Goal: Transaction & Acquisition: Download file/media

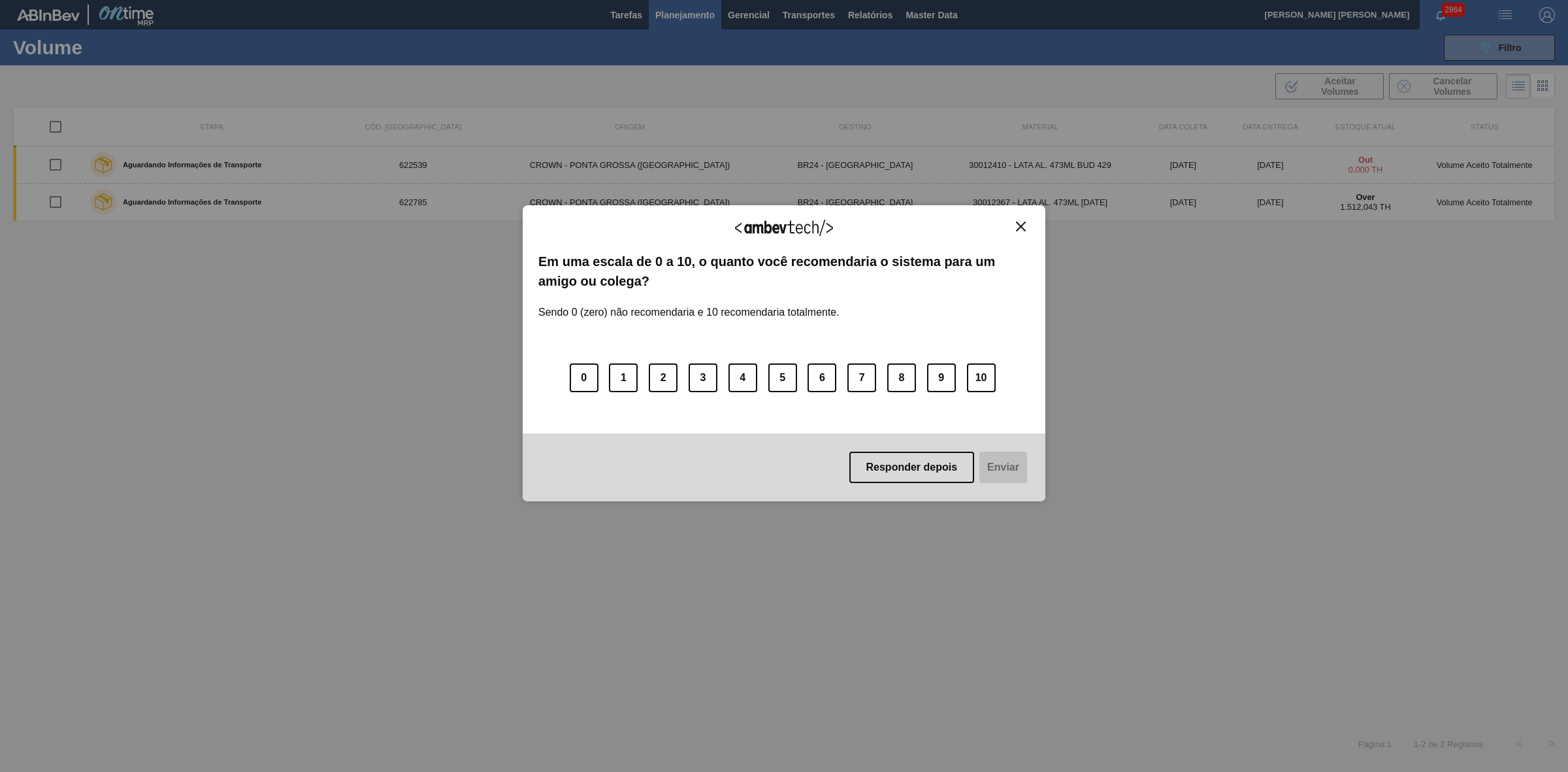
click at [1022, 224] on img "Close" at bounding box center [1020, 226] width 10 height 10
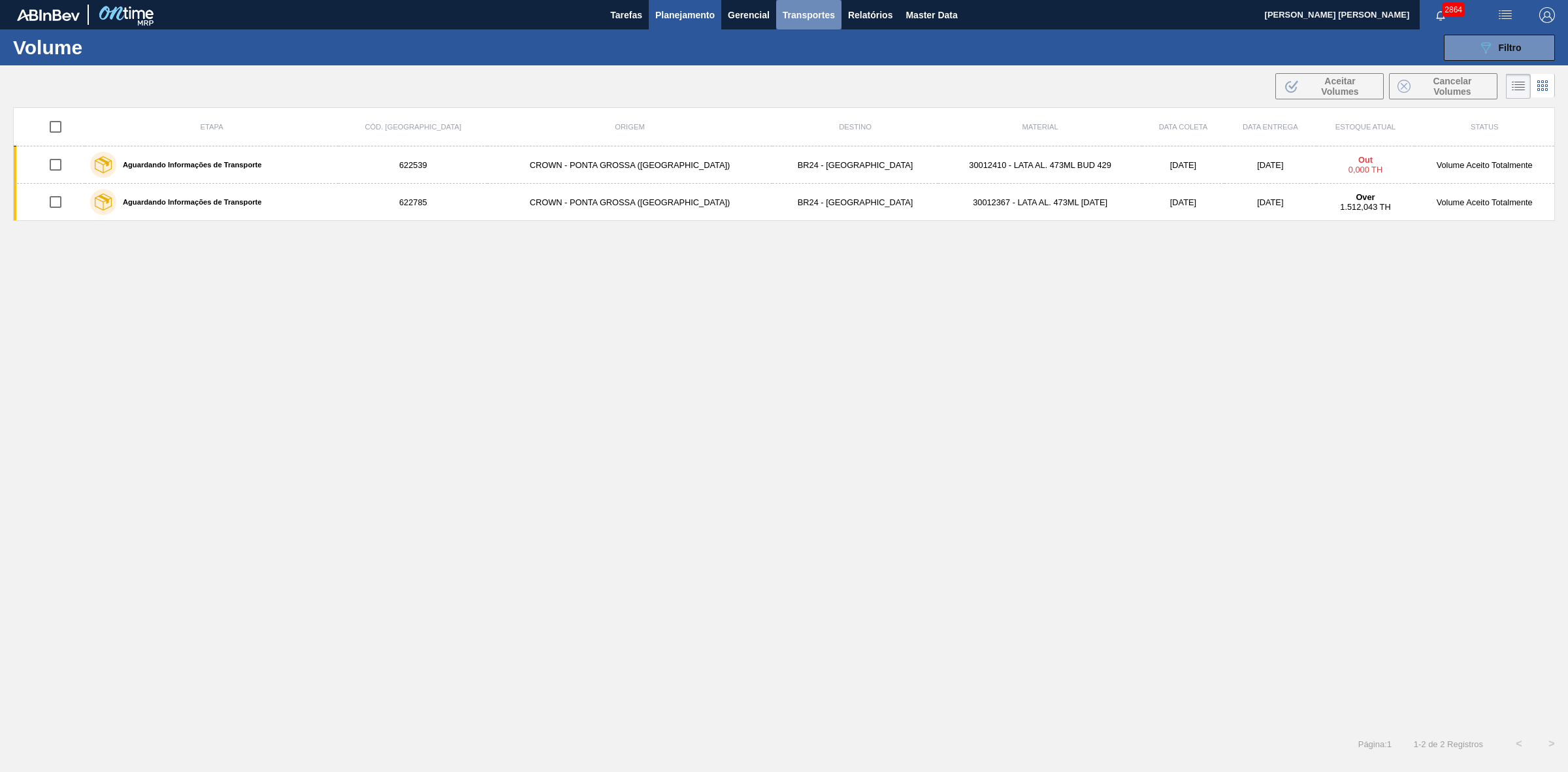
click at [822, 15] on span "Transportes" at bounding box center [808, 15] width 53 height 16
click at [790, 63] on li "Otimização de Carga" at bounding box center [808, 65] width 107 height 21
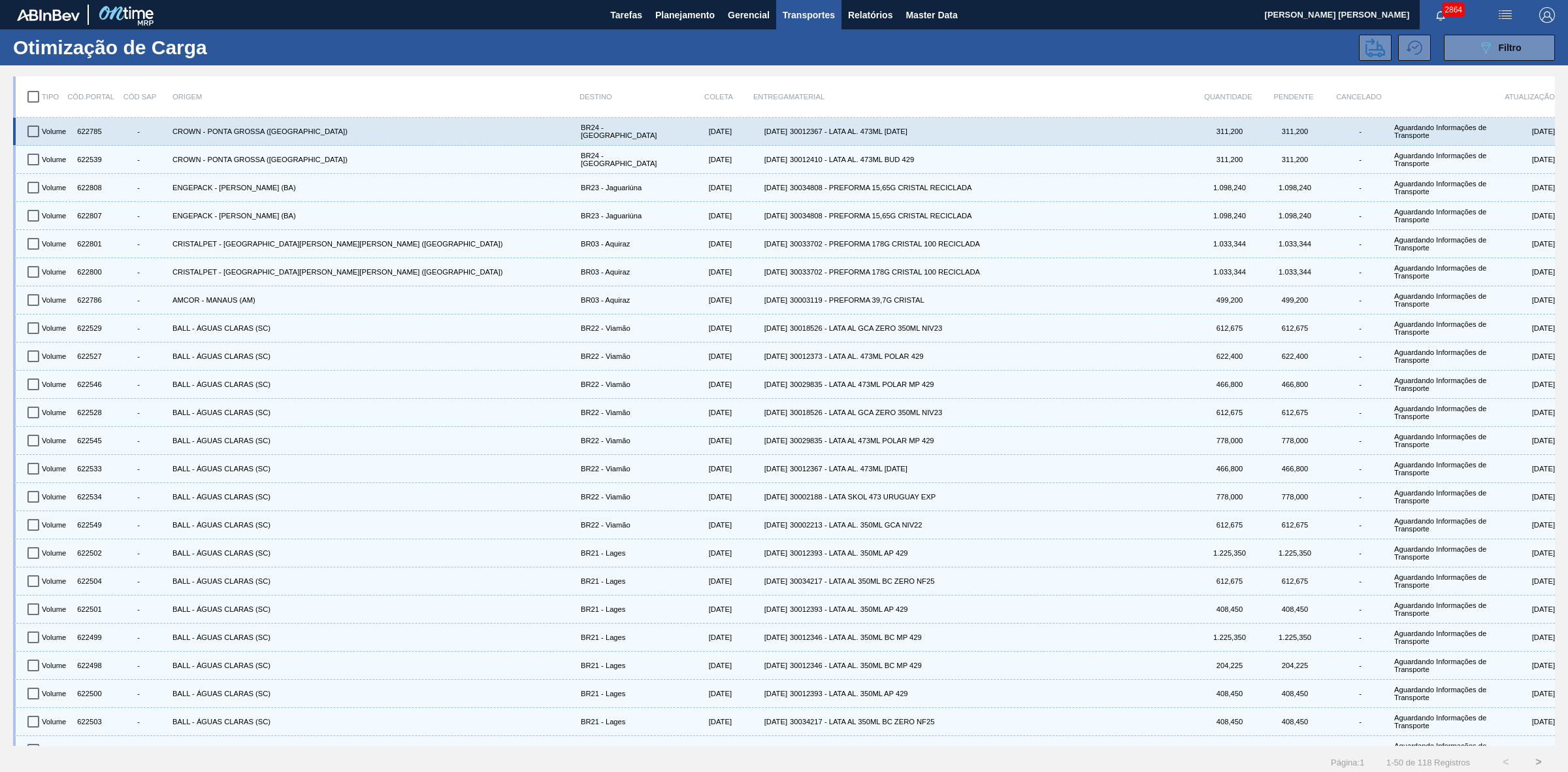
click at [33, 126] on input "checkbox" at bounding box center [33, 131] width 27 height 27
checkbox input "true"
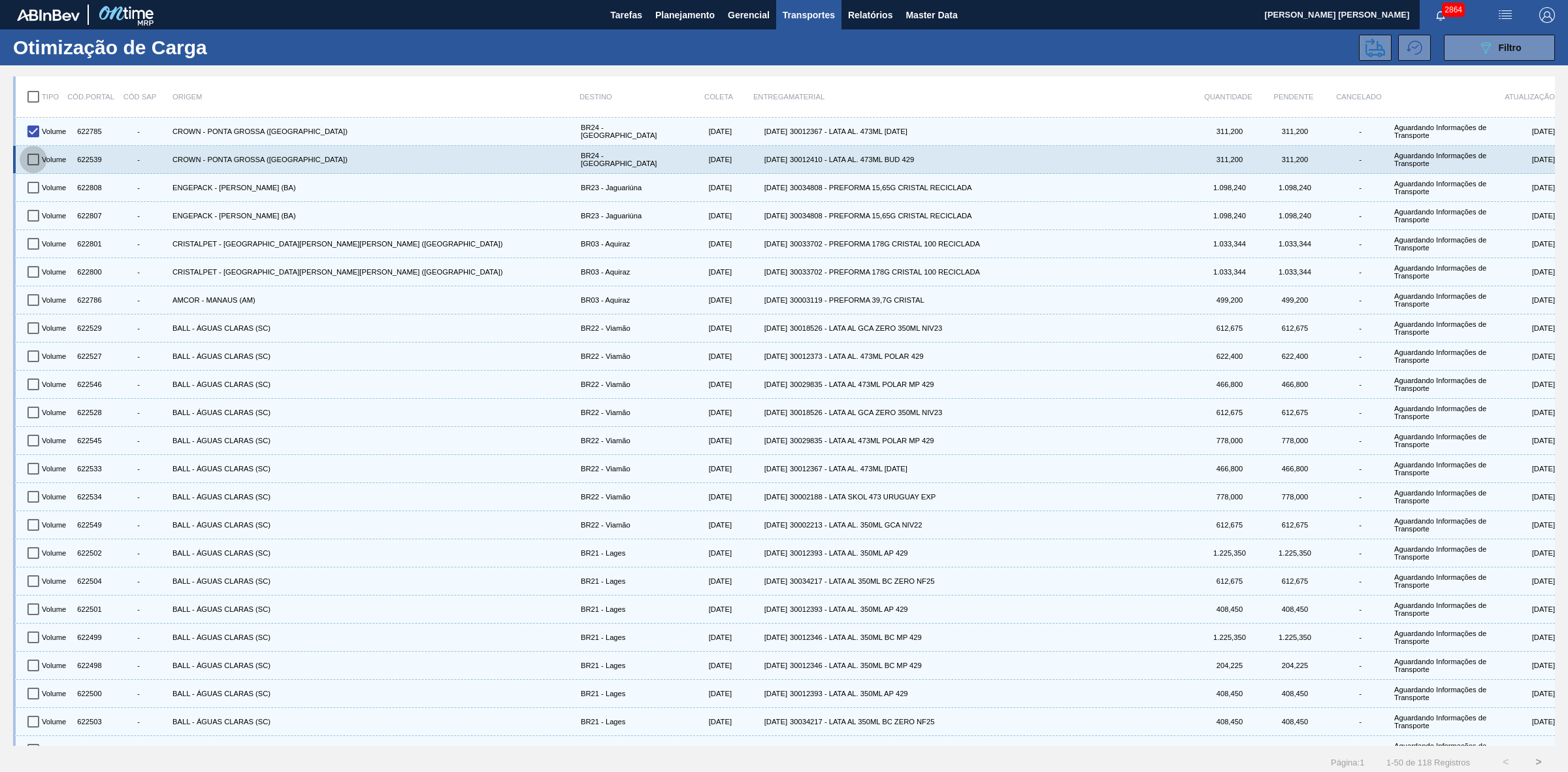
click at [28, 156] on input "checkbox" at bounding box center [33, 159] width 27 height 27
checkbox input "true"
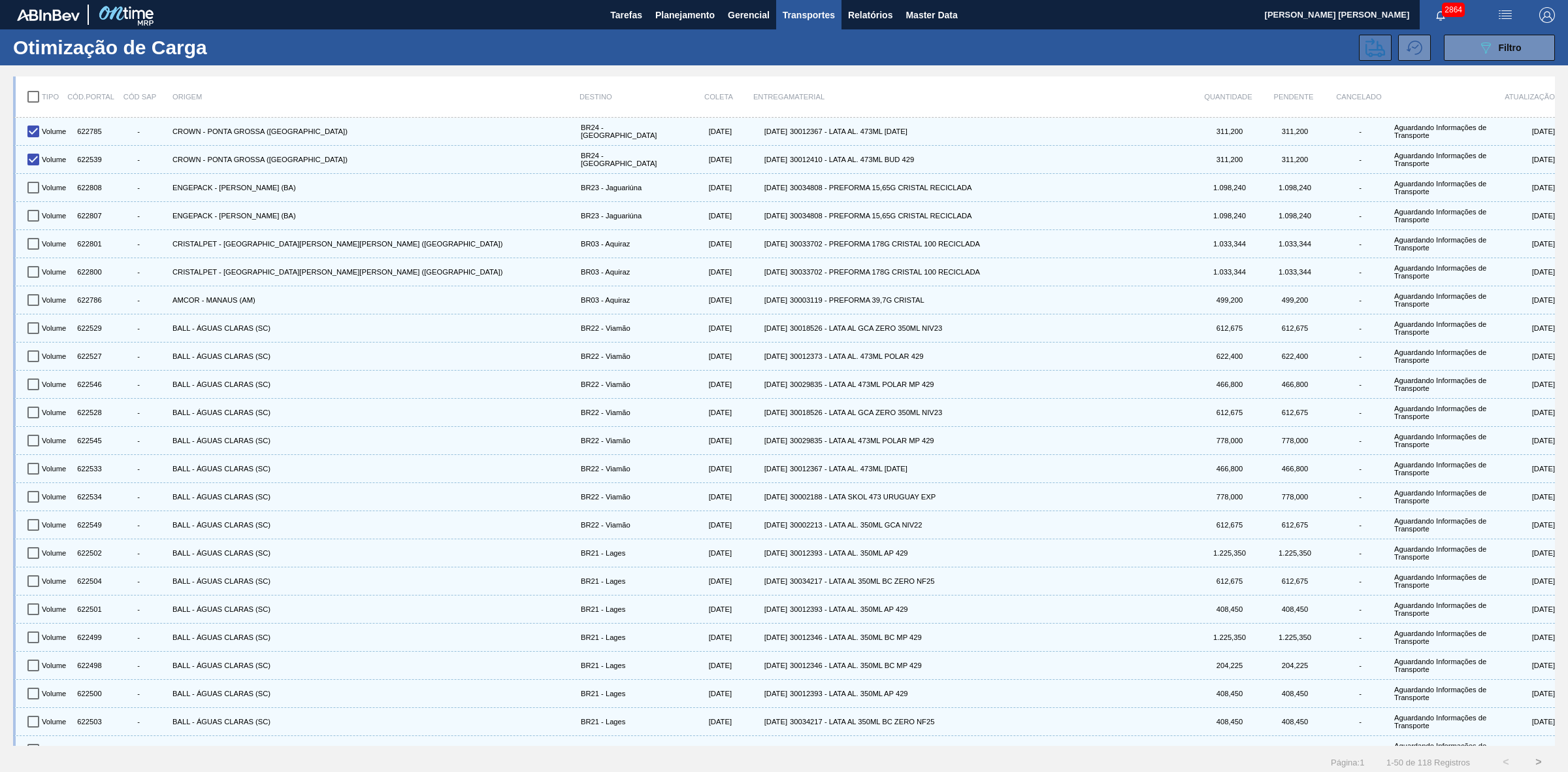
click at [1374, 43] on icon at bounding box center [1375, 47] width 19 height 19
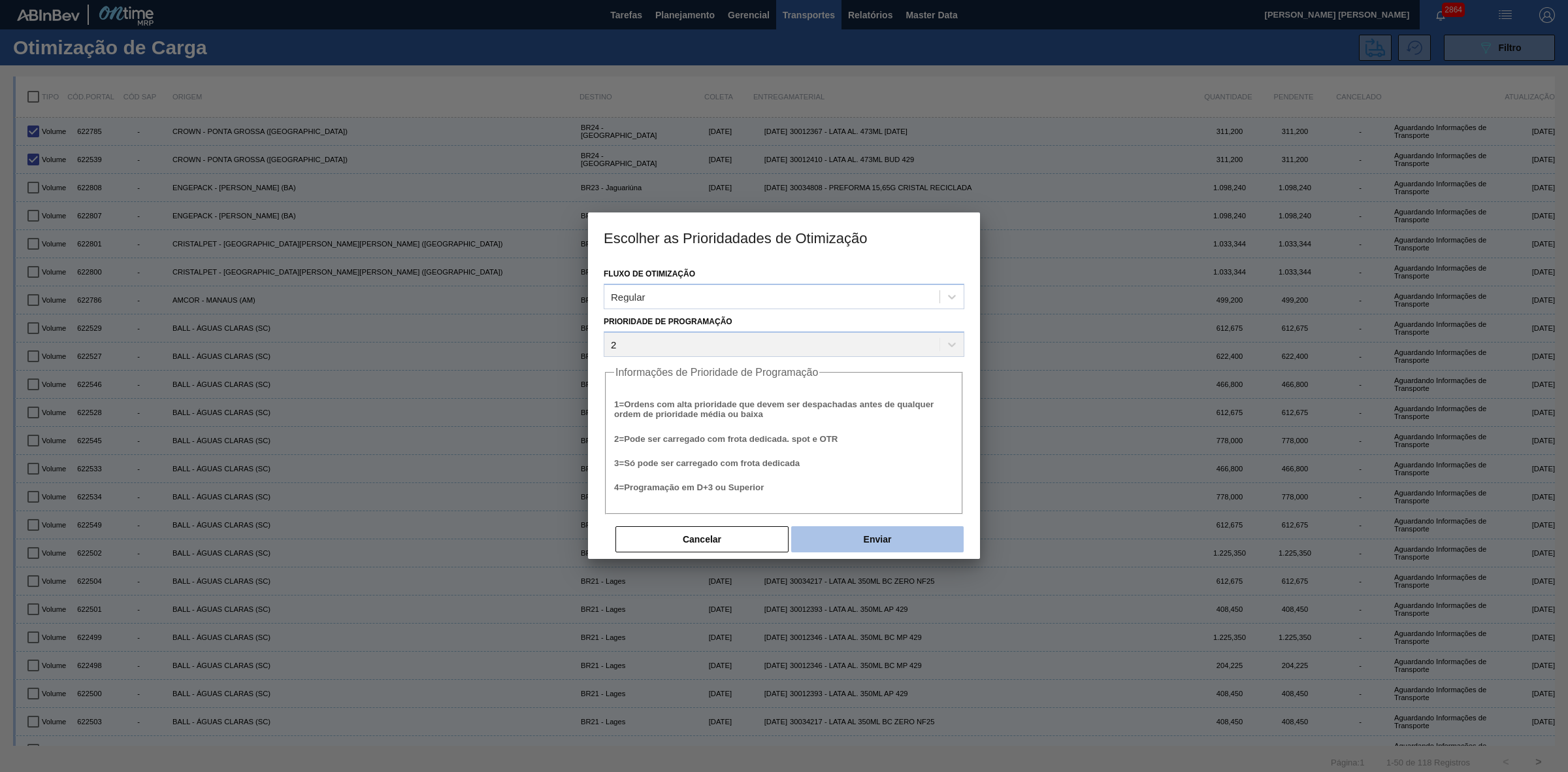
click at [893, 541] on button "Enviar" at bounding box center [877, 539] width 172 height 26
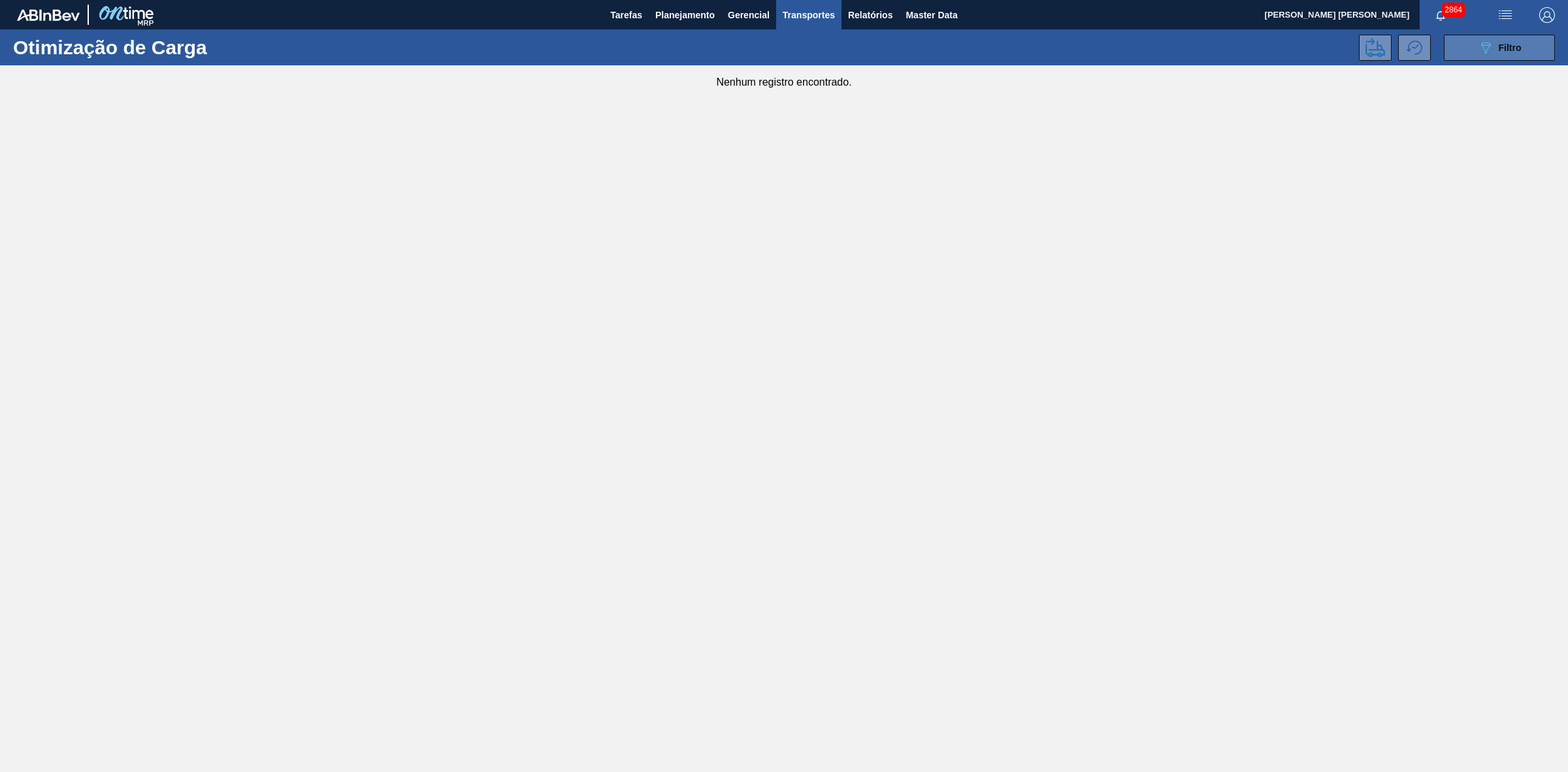
click at [1470, 47] on button "089F7B8B-B2A5-4AFE-B5C0-19BA573D28AC Filtro" at bounding box center [1499, 47] width 111 height 26
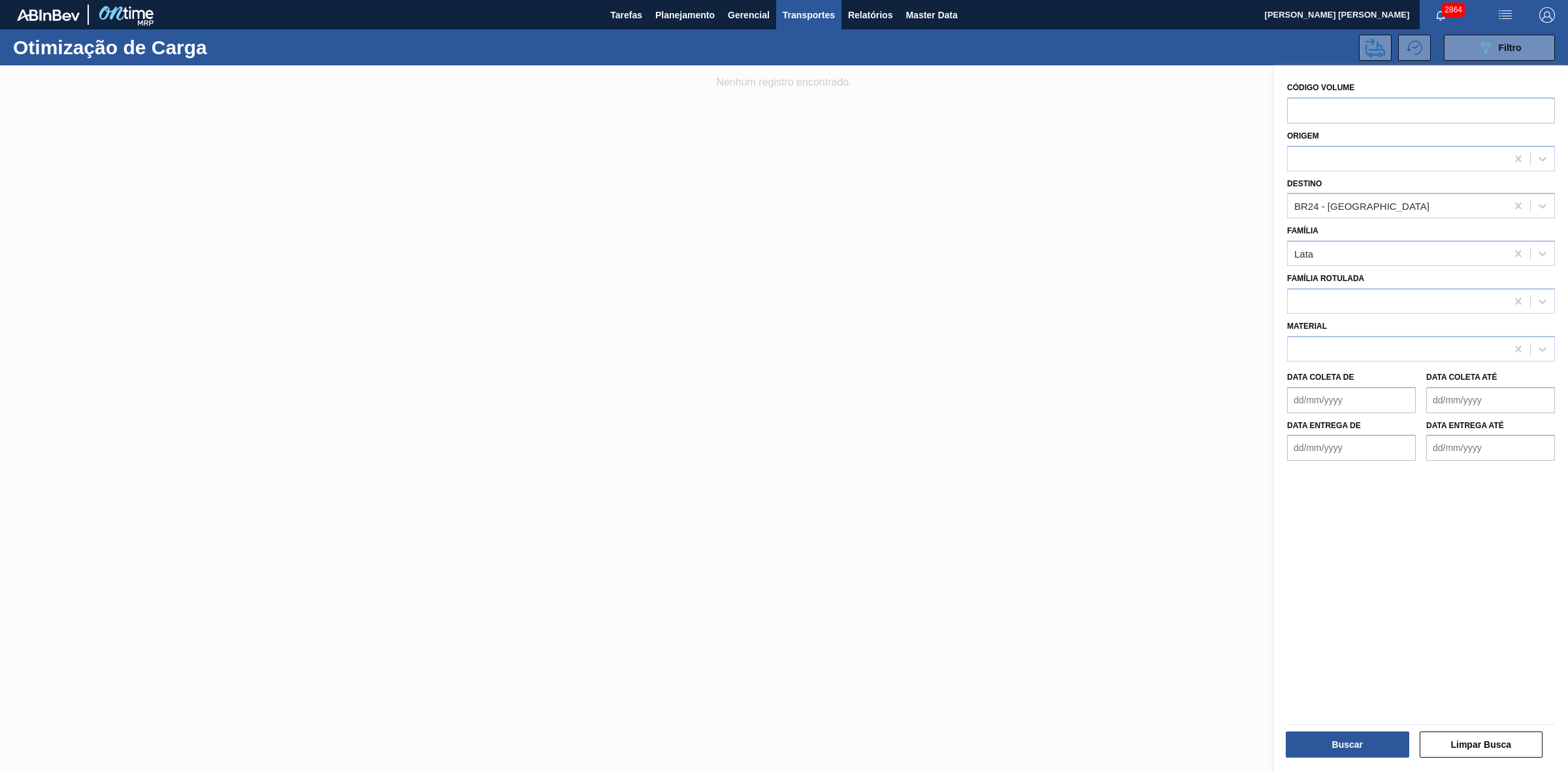
click at [991, 344] on div at bounding box center [784, 451] width 1568 height 772
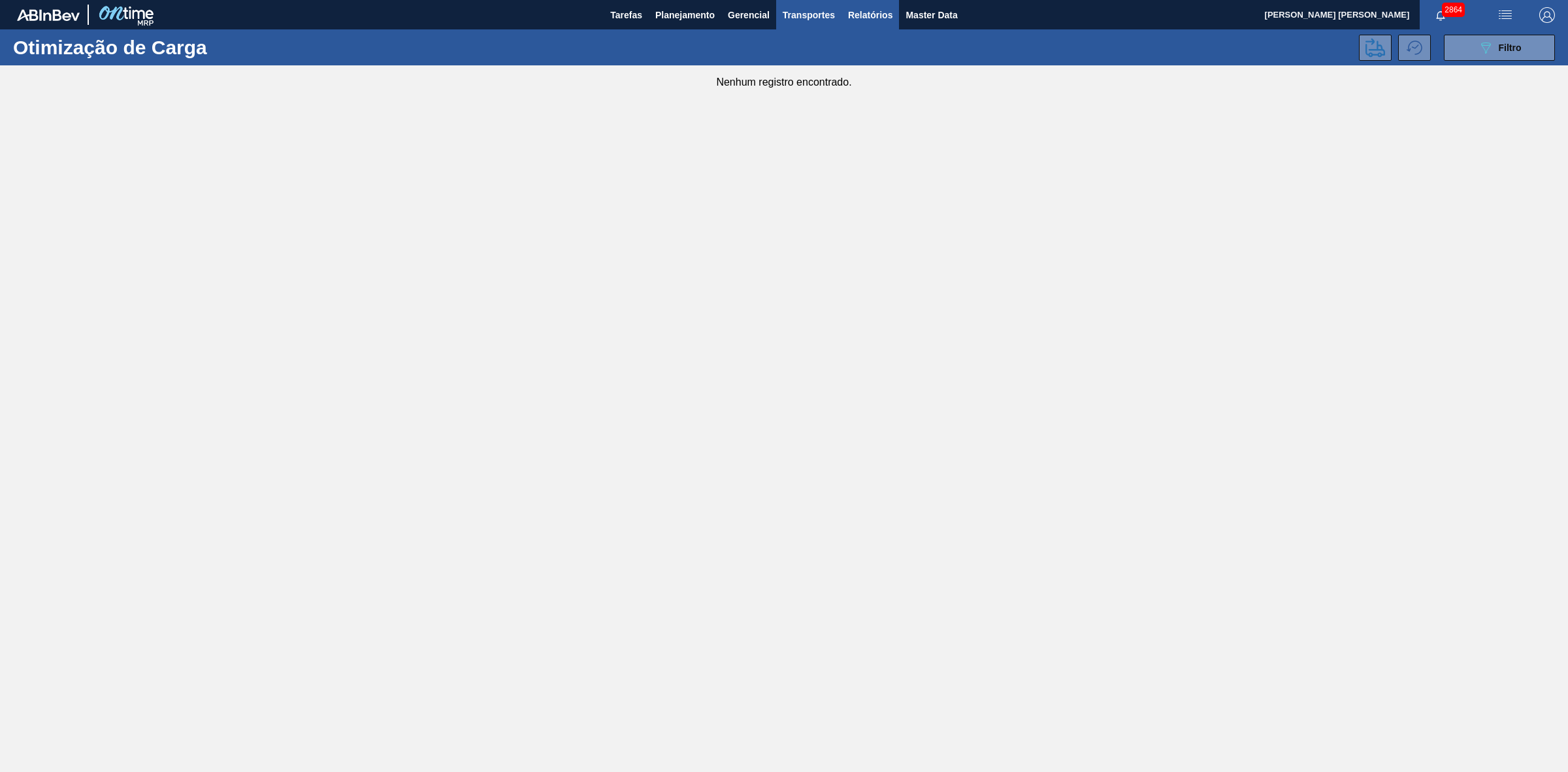
click at [853, 17] on span "Relatórios" at bounding box center [870, 15] width 45 height 16
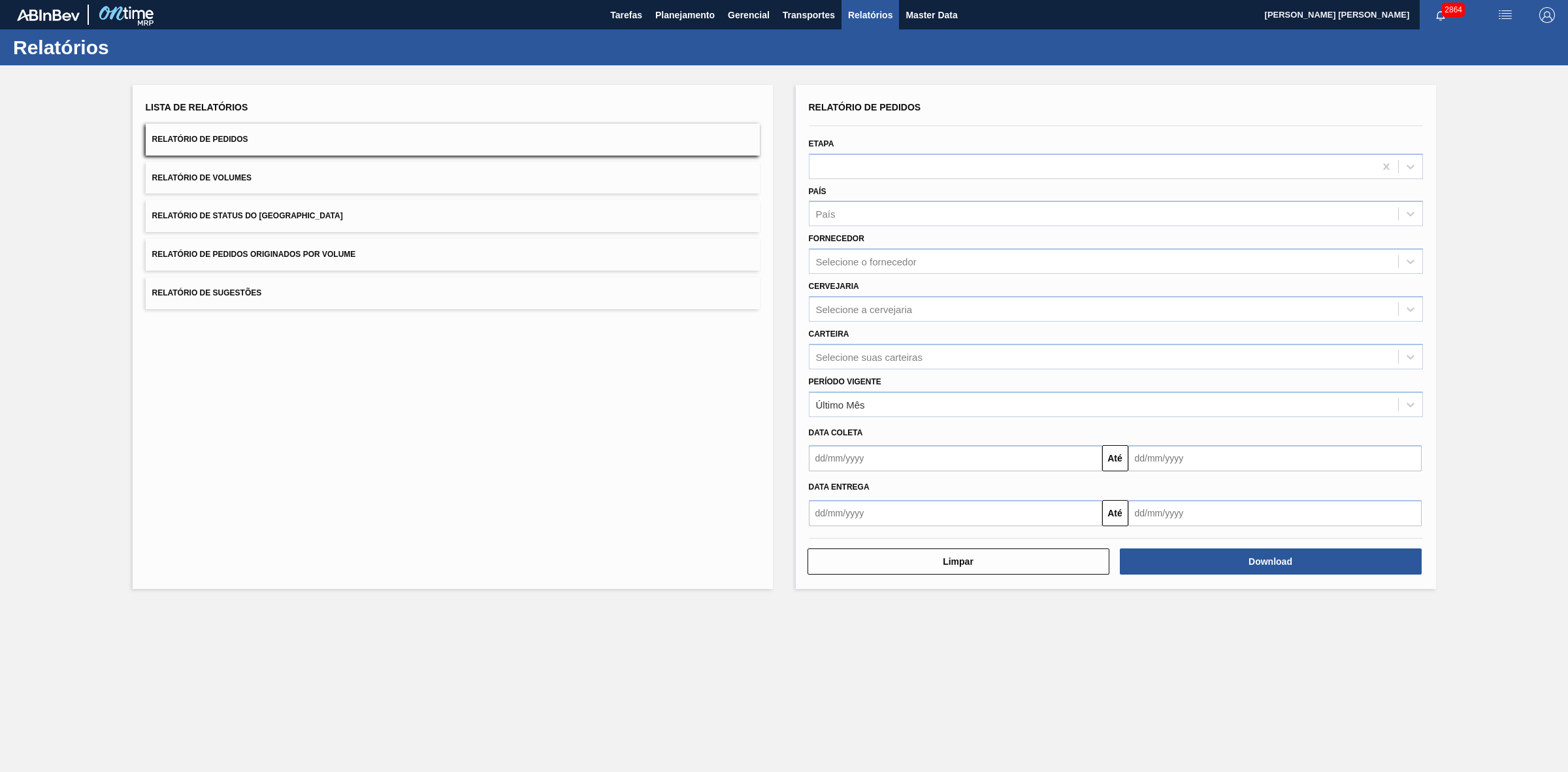
click at [386, 178] on button "Relatório de Volumes" at bounding box center [453, 178] width 614 height 32
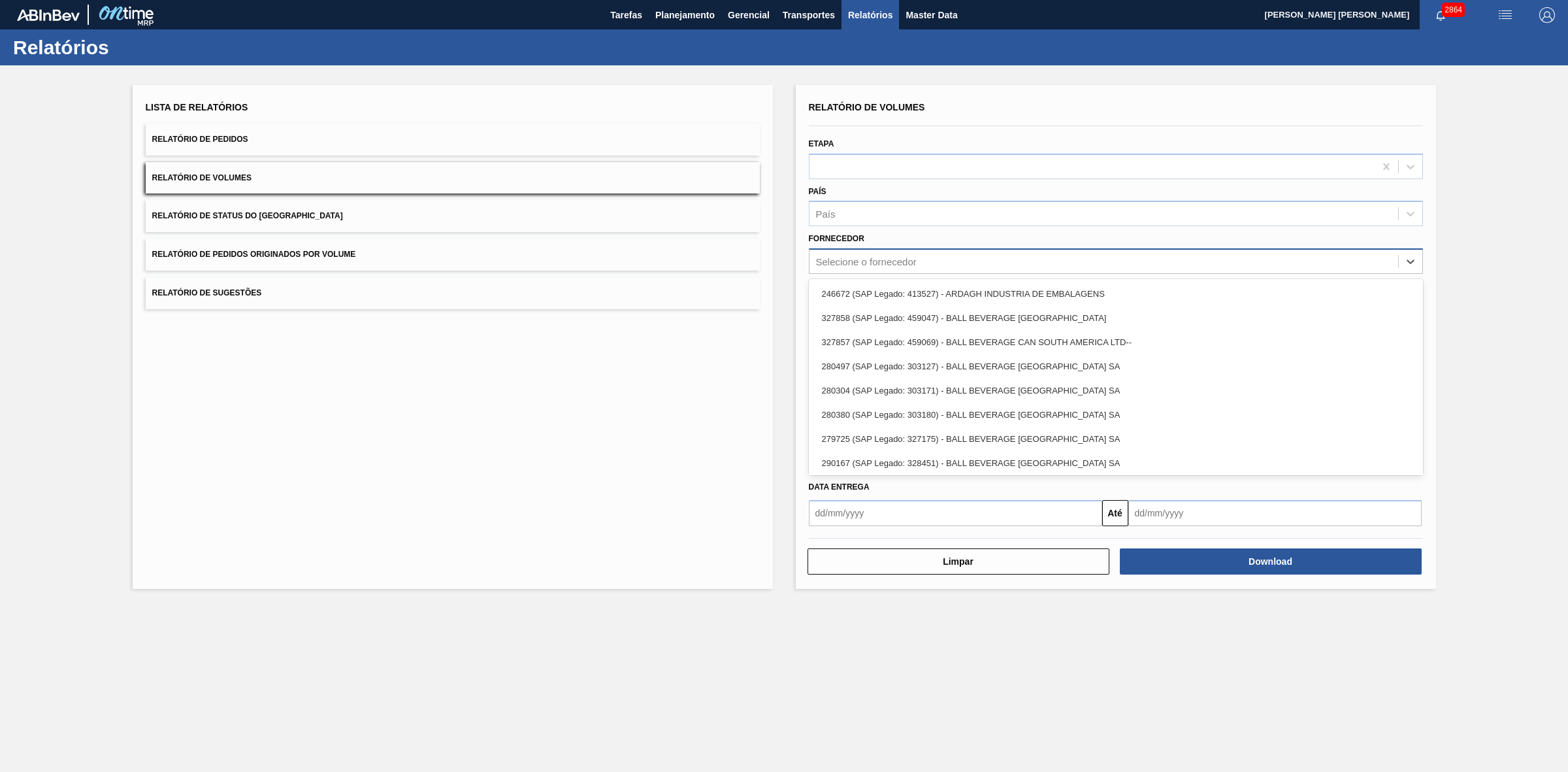
click at [896, 260] on div "Selecione o fornecedor" at bounding box center [866, 261] width 100 height 11
click at [860, 217] on div "País" at bounding box center [1104, 214] width 589 height 19
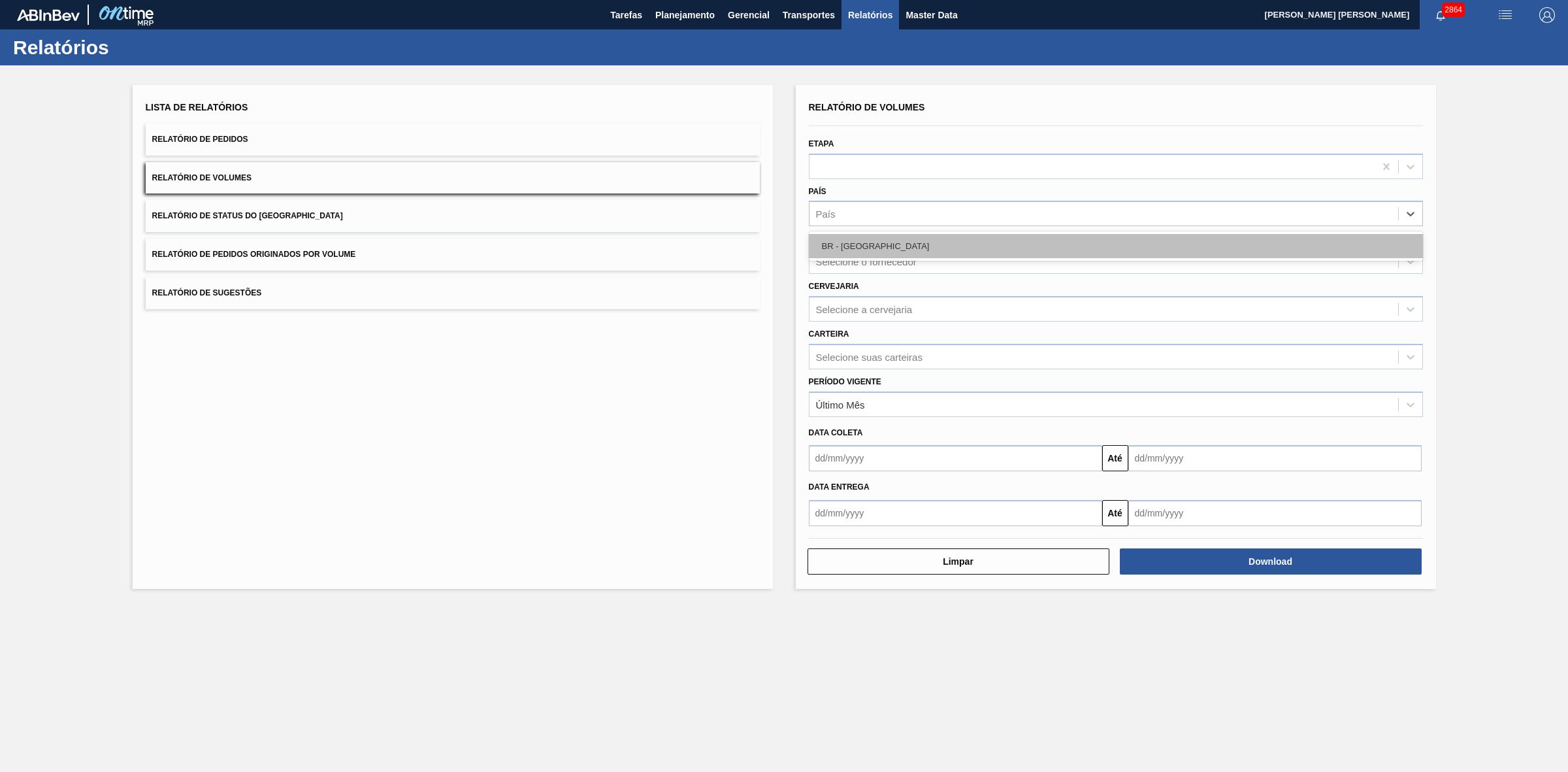
click at [862, 244] on div "BR - [GEOGRAPHIC_DATA]" at bounding box center [1116, 246] width 614 height 24
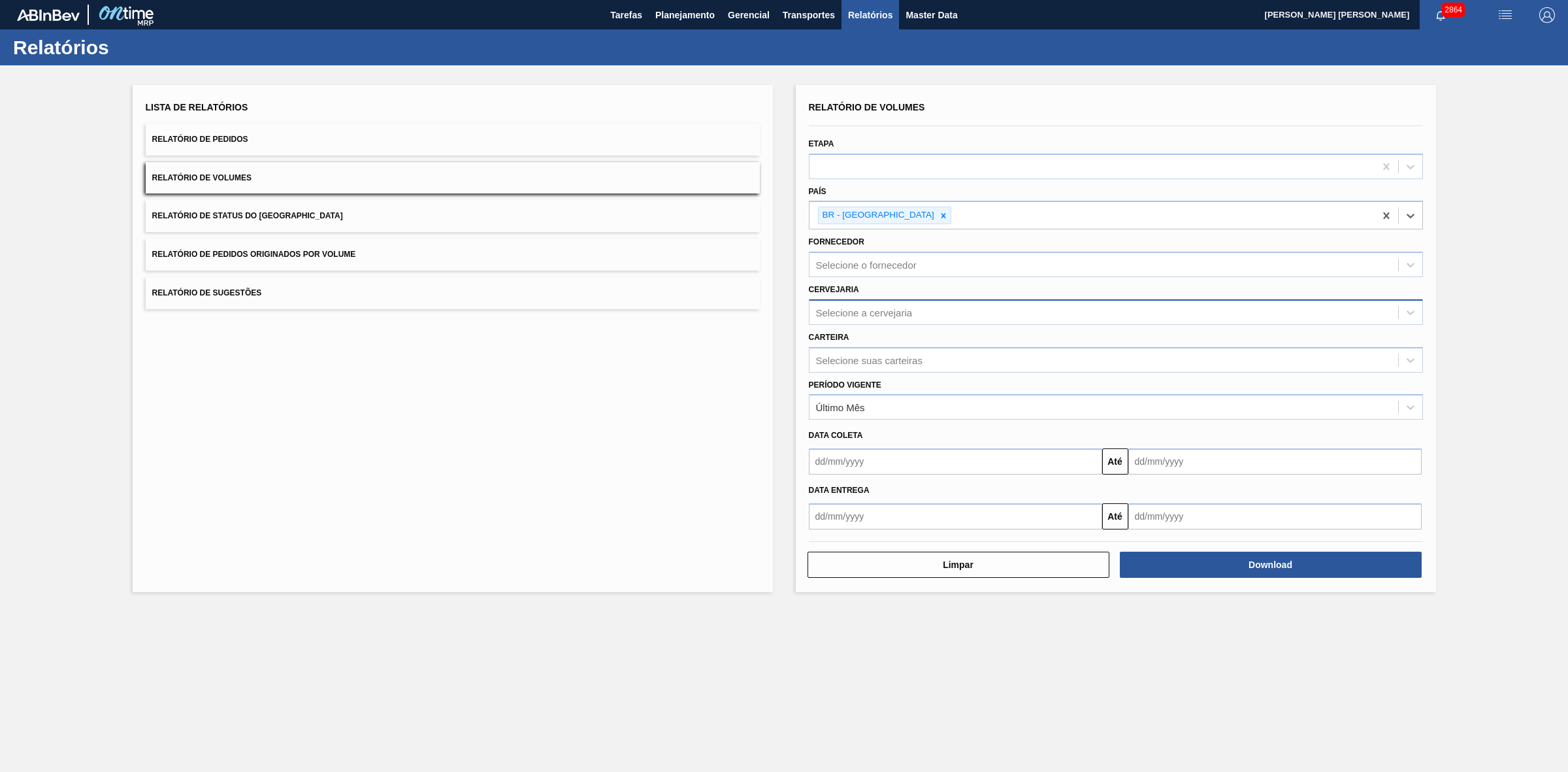
click at [865, 303] on div "Selecione a cervejaria" at bounding box center [1104, 312] width 589 height 19
type input "09"
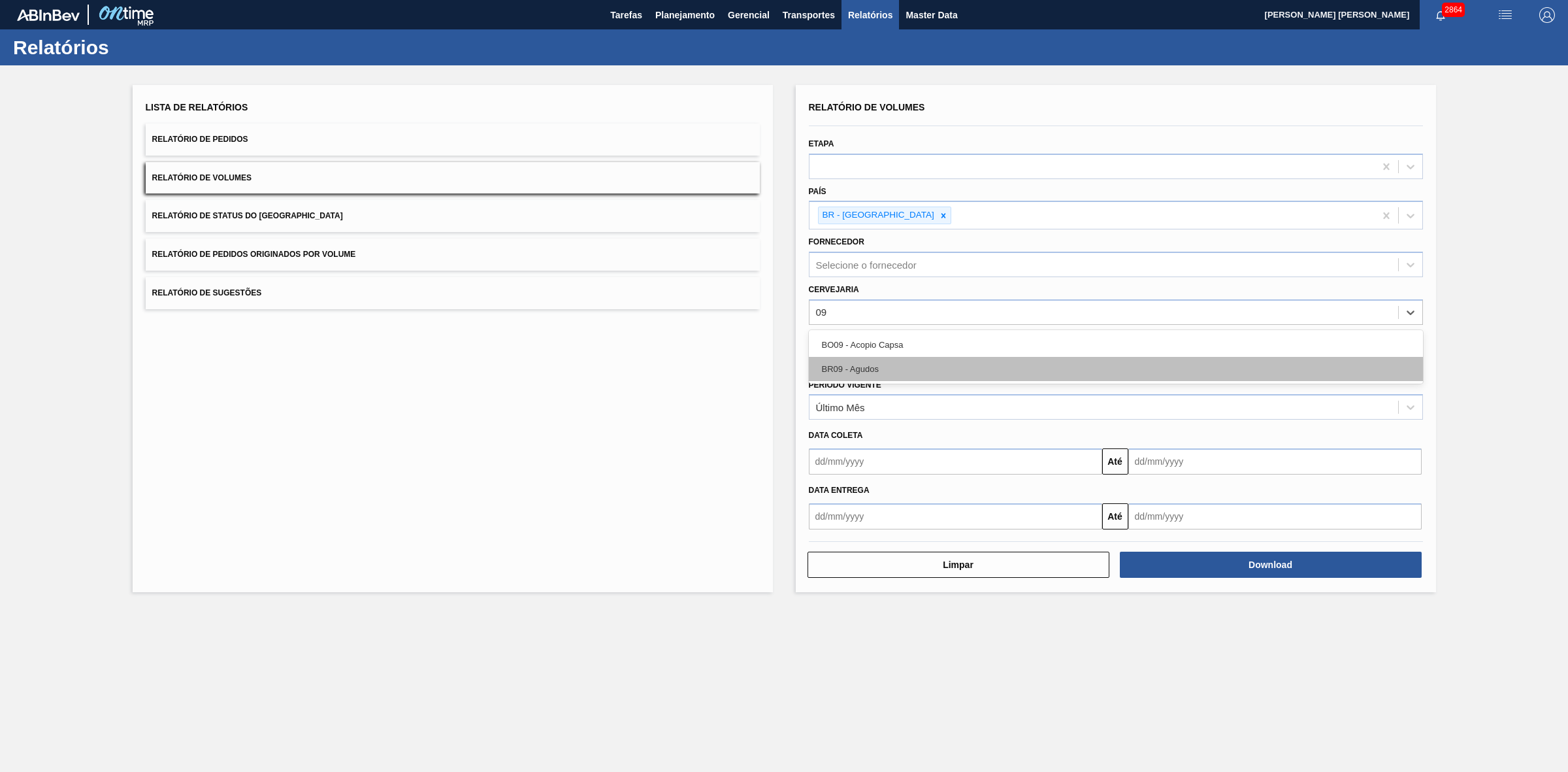
click at [873, 364] on div "BR09 - Agudos" at bounding box center [1116, 369] width 614 height 24
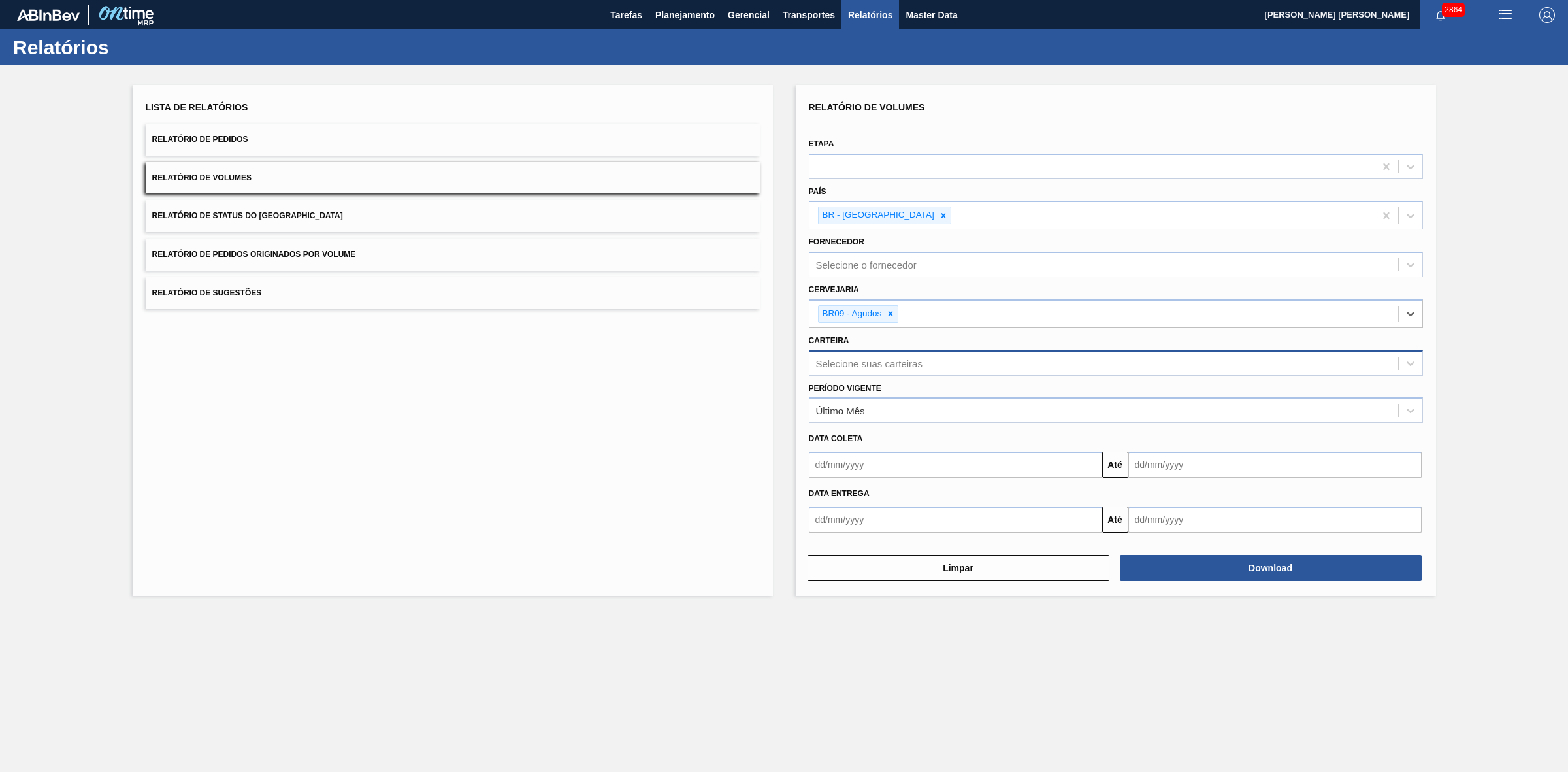
type input "21"
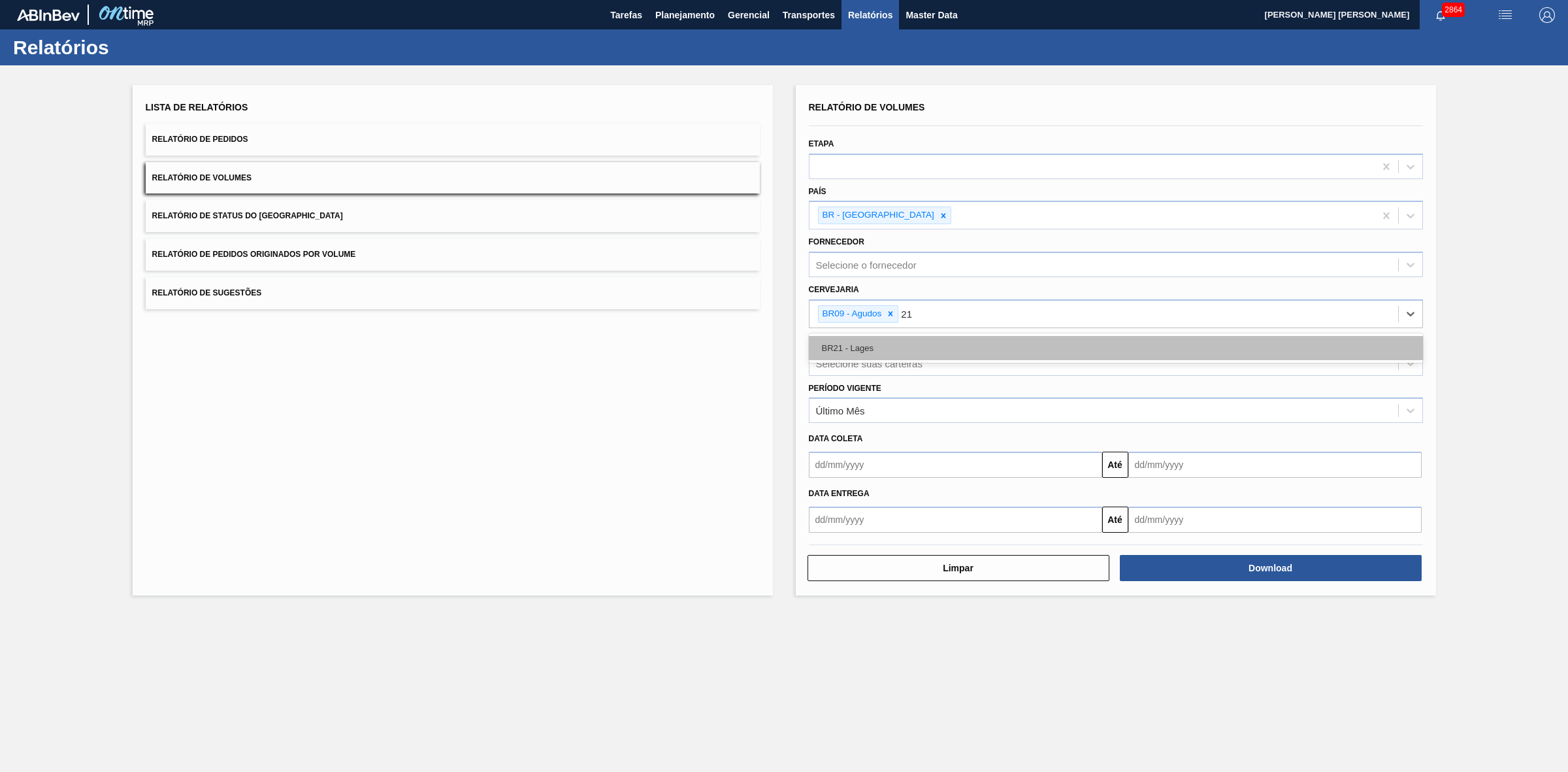
click at [892, 347] on div "BR21 - Lages" at bounding box center [1116, 348] width 614 height 24
type input "22"
click at [893, 350] on div "BR22 - Viamão" at bounding box center [1116, 348] width 614 height 24
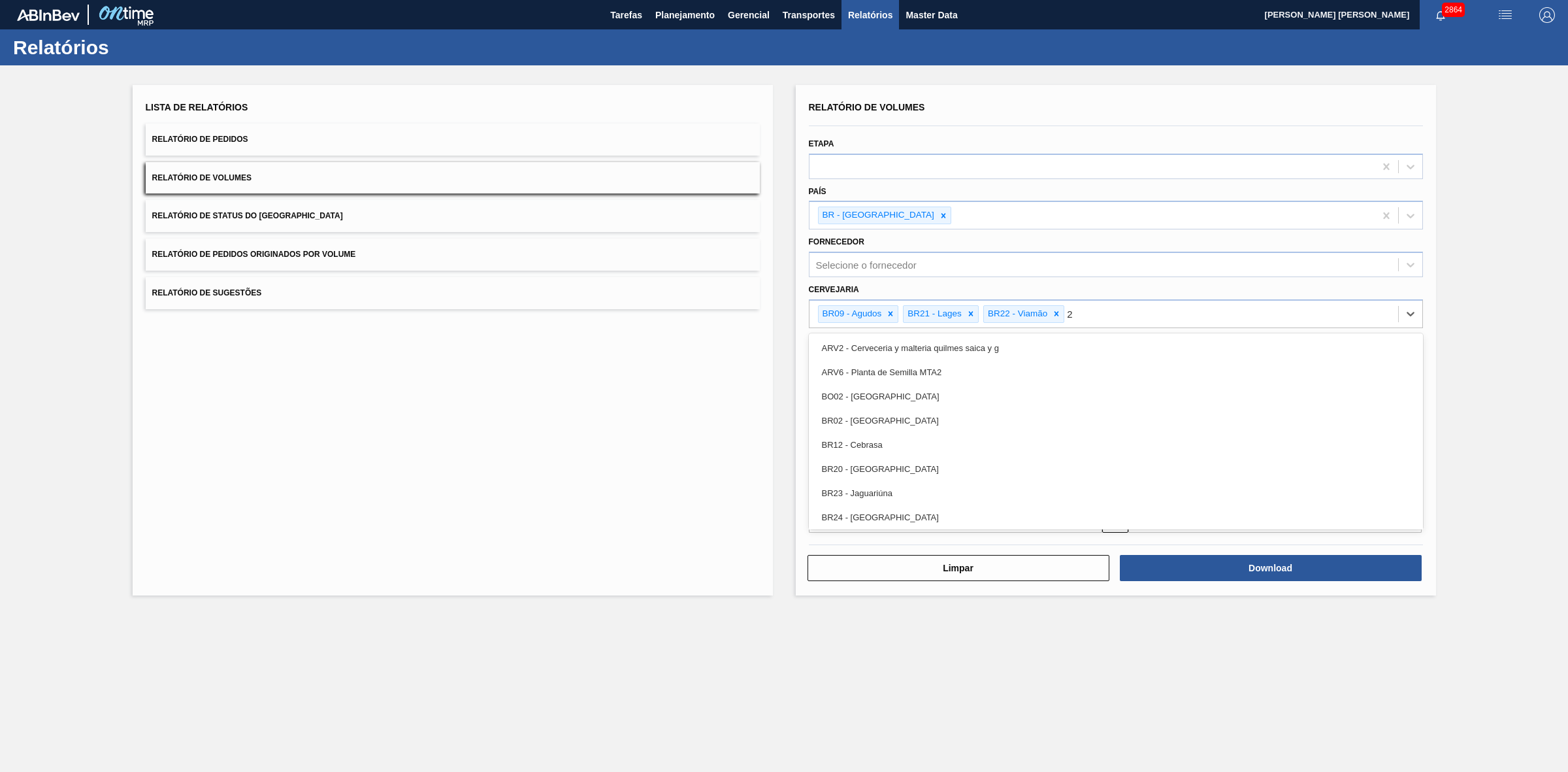
type input "24"
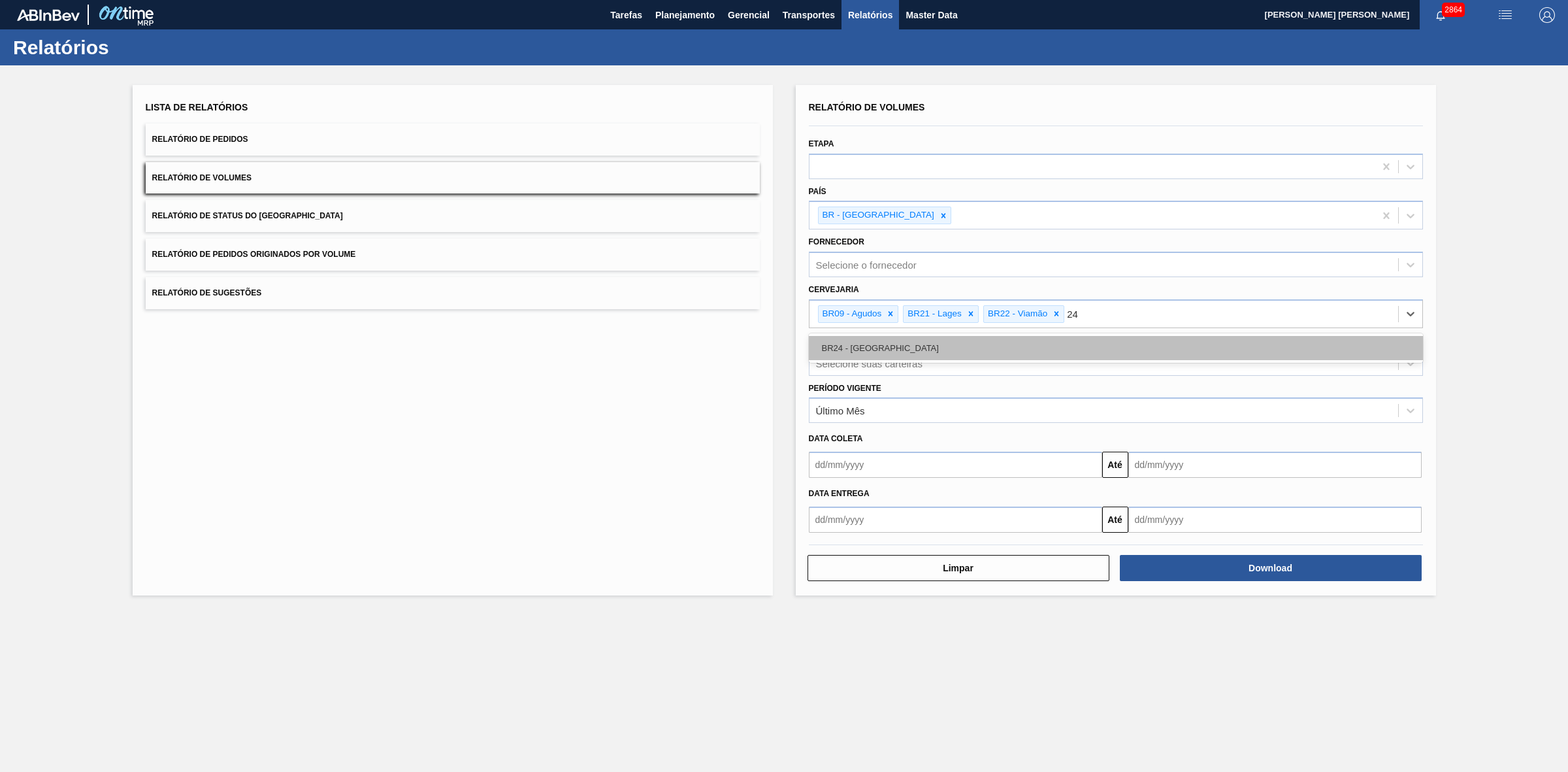
click at [883, 343] on div "BR24 - [GEOGRAPHIC_DATA]" at bounding box center [1116, 348] width 614 height 24
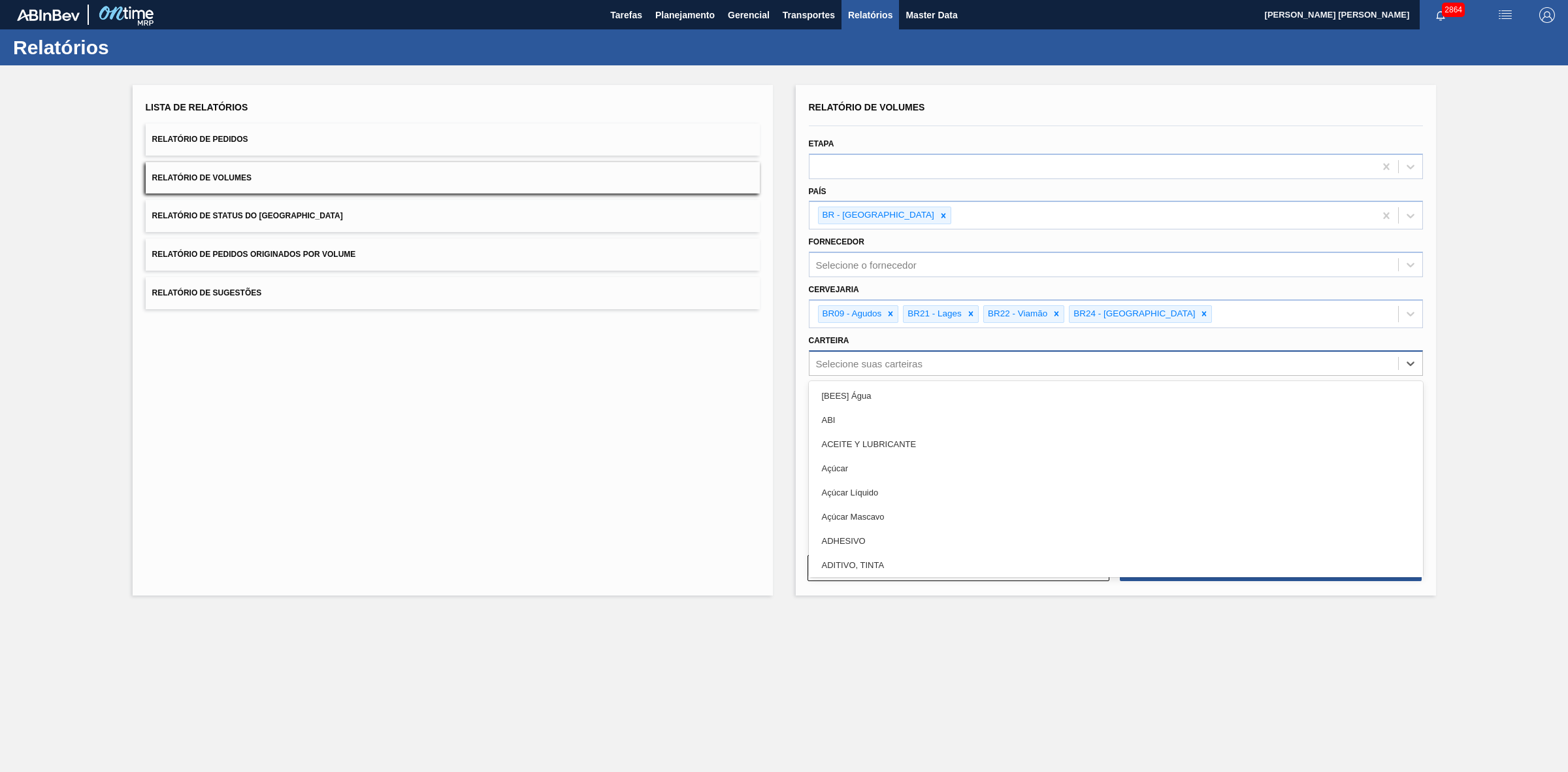
click at [871, 358] on div "Selecione suas carteiras" at bounding box center [869, 363] width 106 height 11
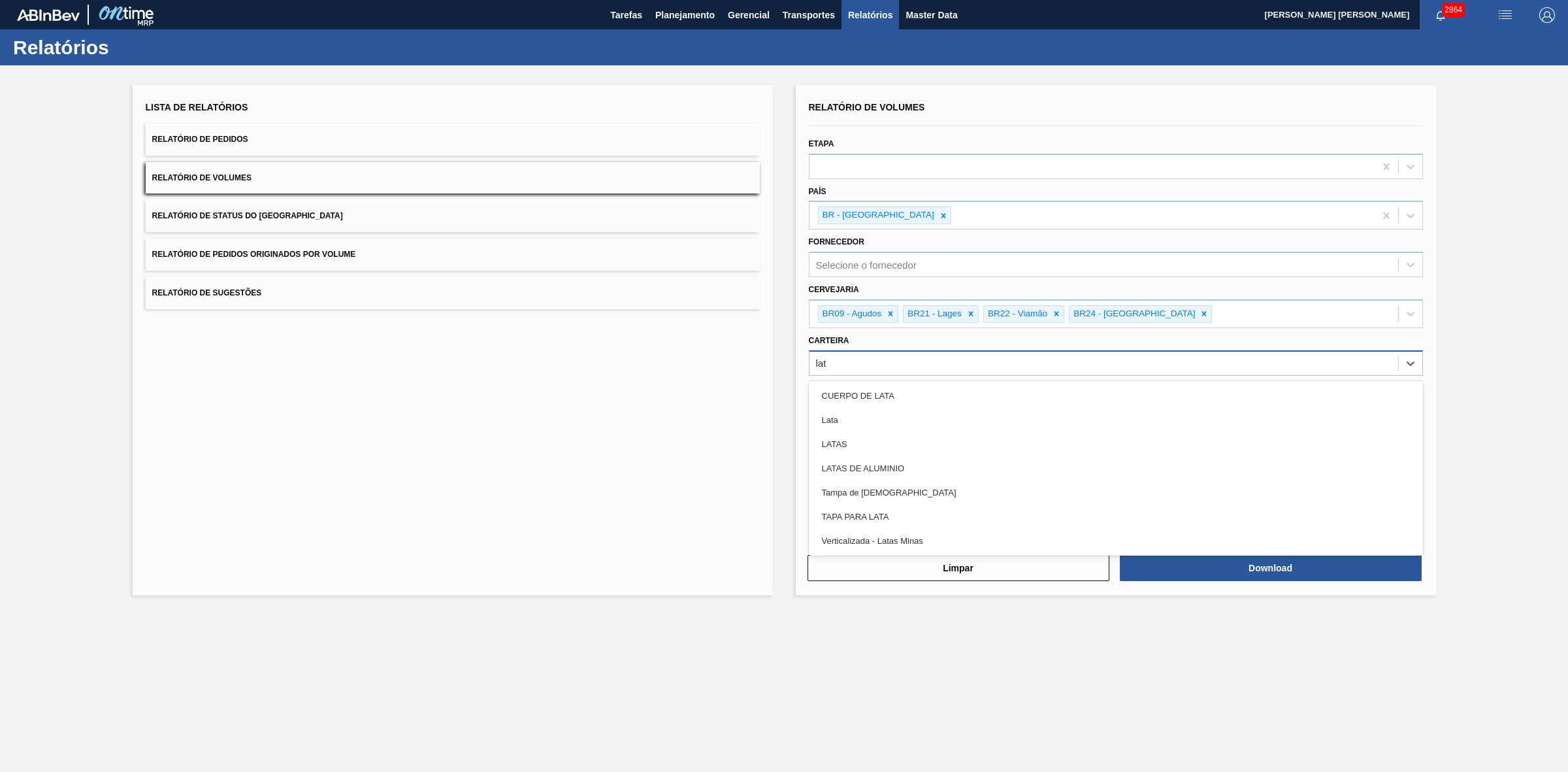
type input "lata"
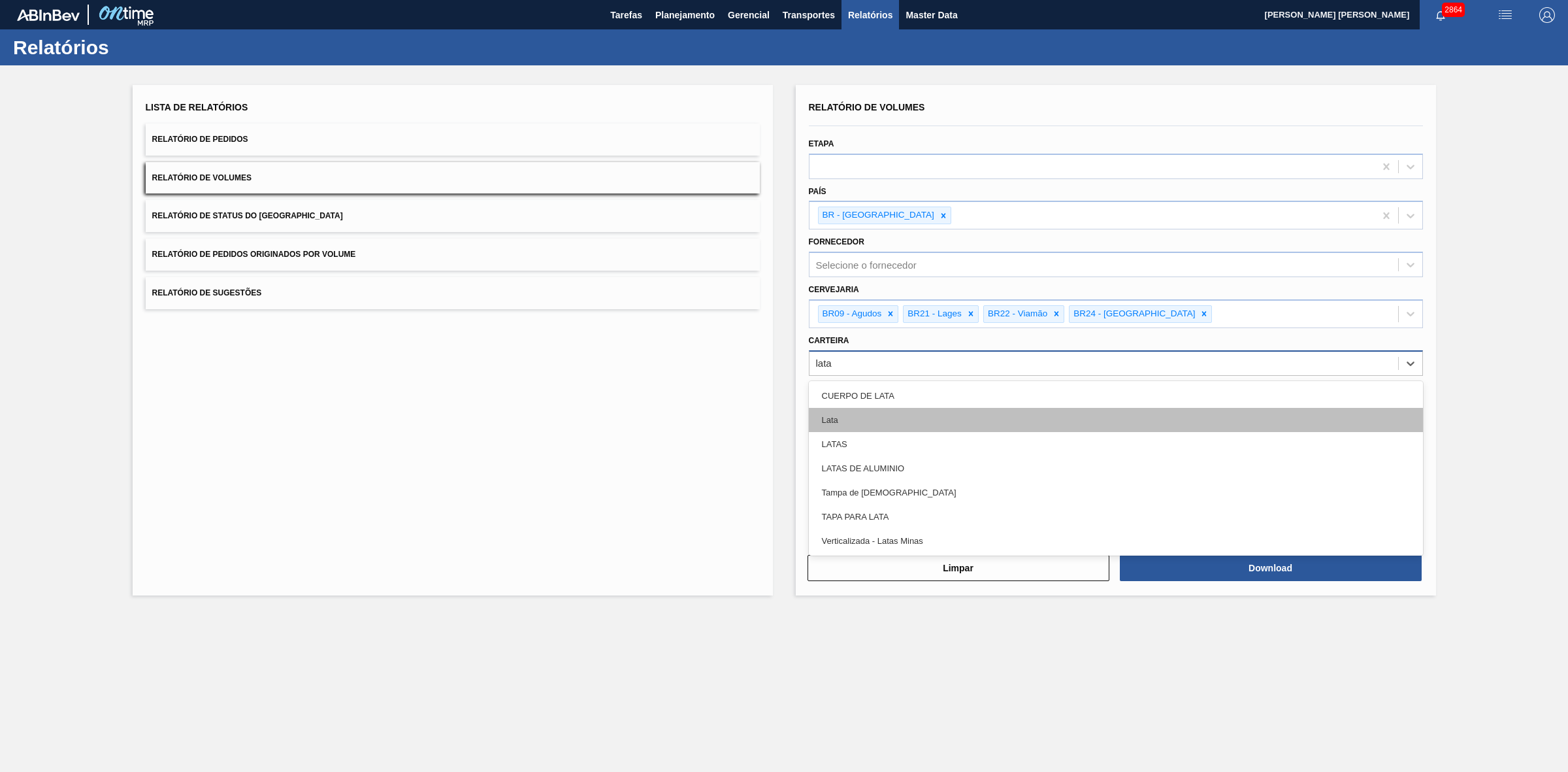
click at [898, 414] on div "Lata" at bounding box center [1116, 420] width 614 height 24
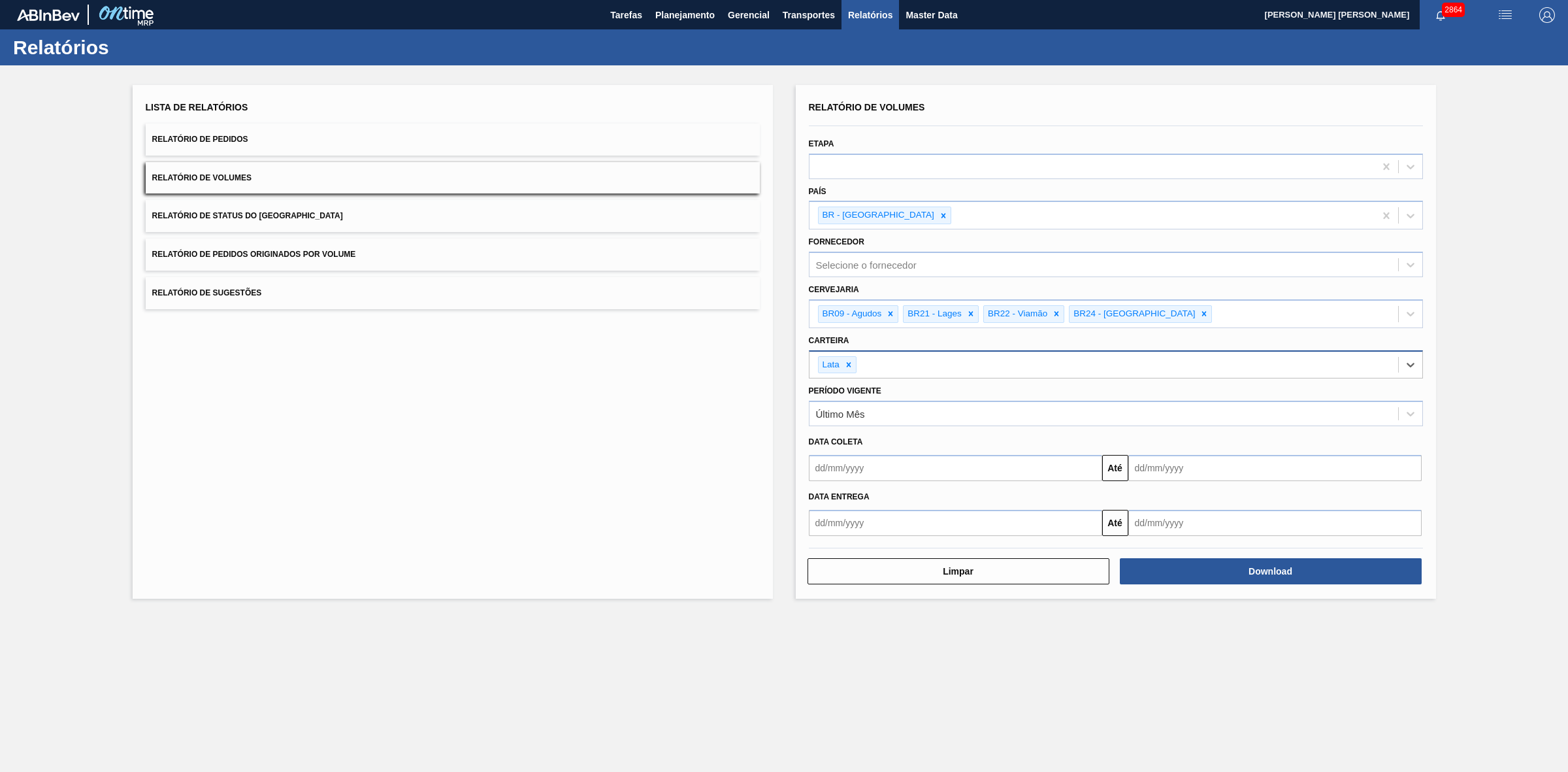
drag, startPoint x: 848, startPoint y: 473, endPoint x: 864, endPoint y: 475, distance: 16.1
click at [848, 473] on input "text" at bounding box center [955, 467] width 293 height 26
click at [863, 583] on div "16" at bounding box center [865, 584] width 18 height 18
type input "[DATE]"
drag, startPoint x: 1179, startPoint y: 469, endPoint x: 1161, endPoint y: 480, distance: 21.1
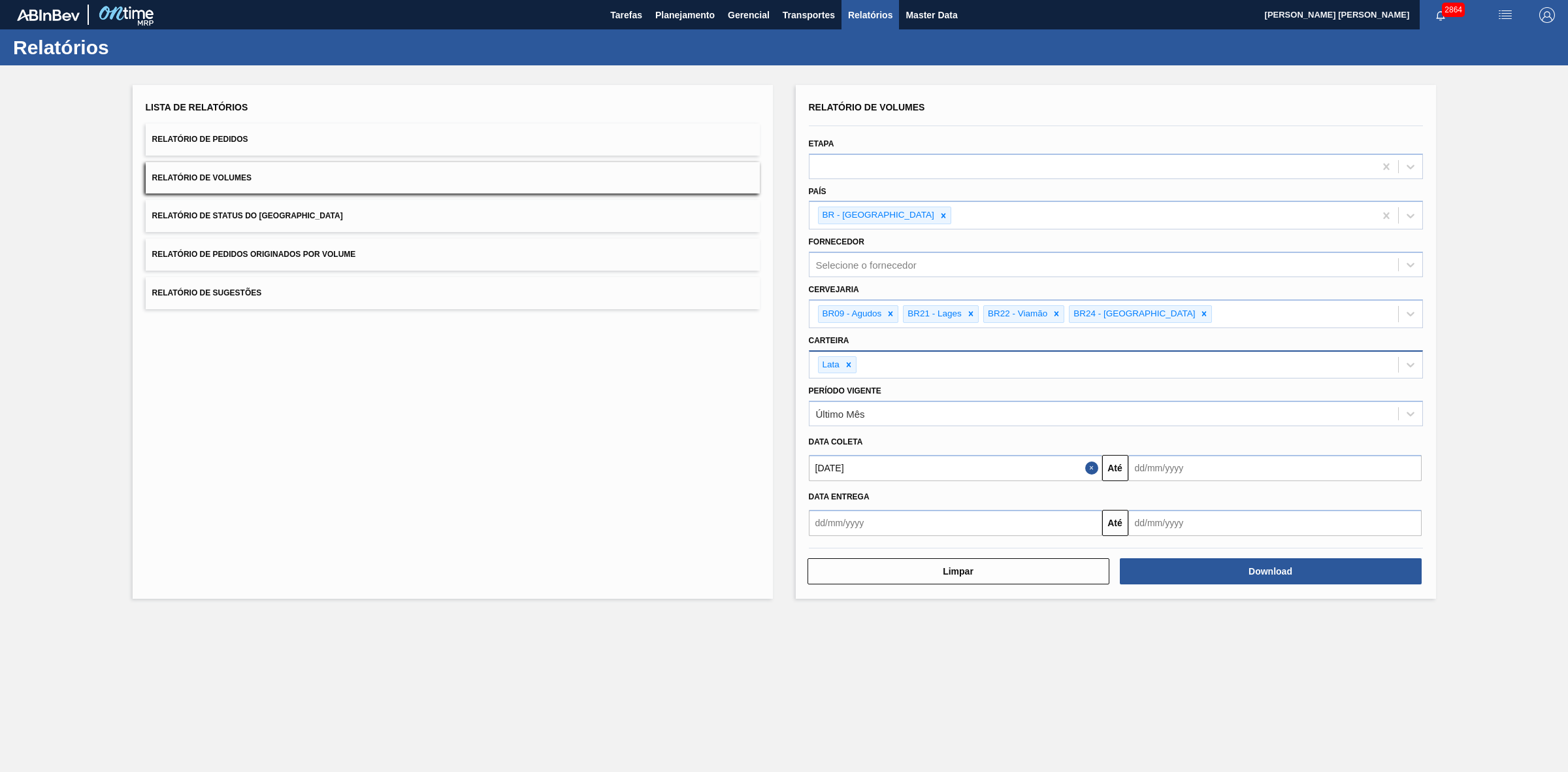
click at [1179, 469] on input "text" at bounding box center [1274, 467] width 293 height 26
click at [1189, 631] on div "30" at bounding box center [1185, 626] width 18 height 18
type input "[DATE]"
click at [1192, 575] on button "Download" at bounding box center [1271, 571] width 302 height 26
